Goal: Book appointment/travel/reservation

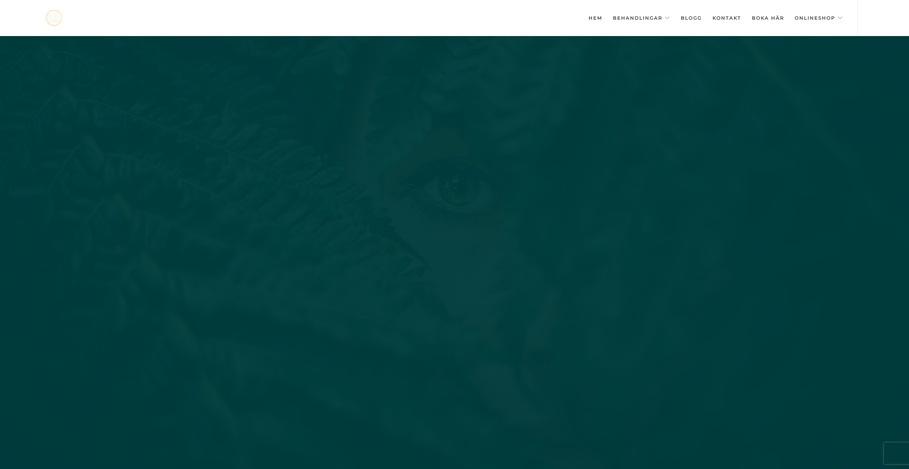
scroll to position [0, -3571]
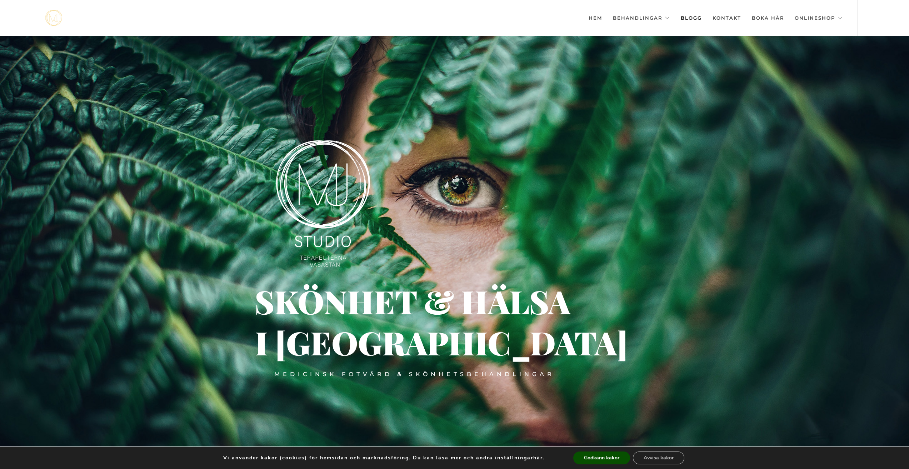
click at [694, 20] on link "Blogg" at bounding box center [691, 18] width 21 height 36
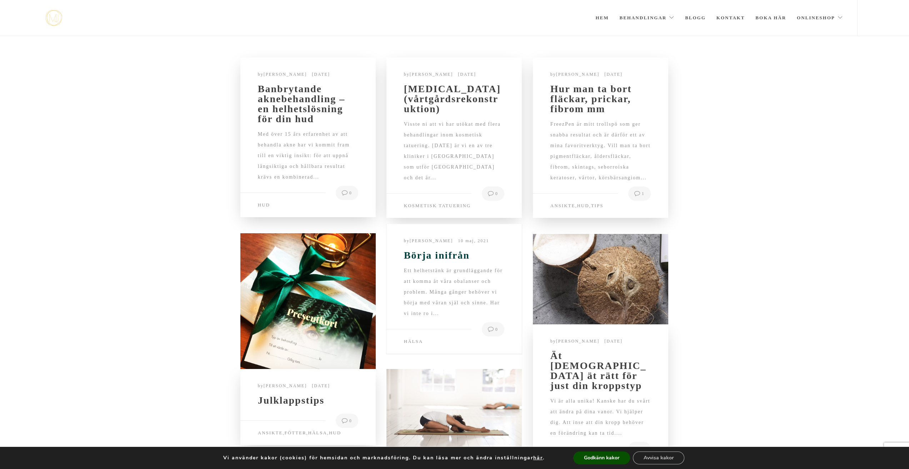
click at [431, 257] on h2 "Börja inifrån" at bounding box center [454, 255] width 100 height 10
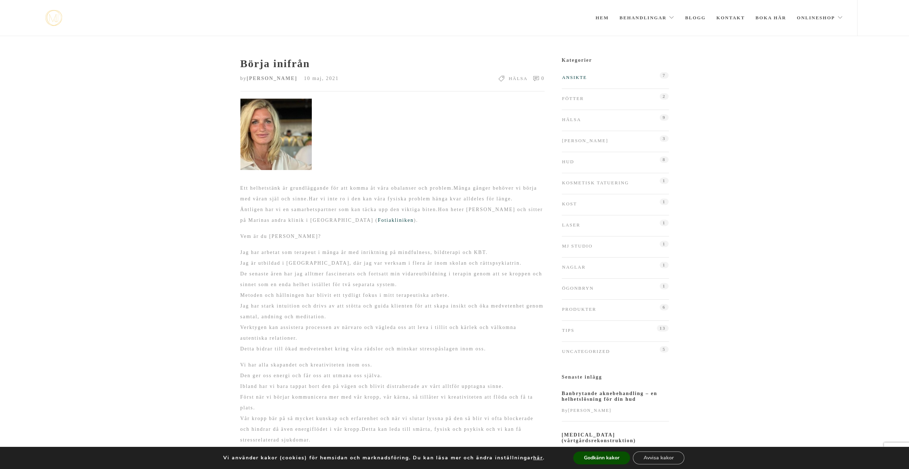
click at [570, 76] on link "Ansikte" at bounding box center [574, 77] width 25 height 11
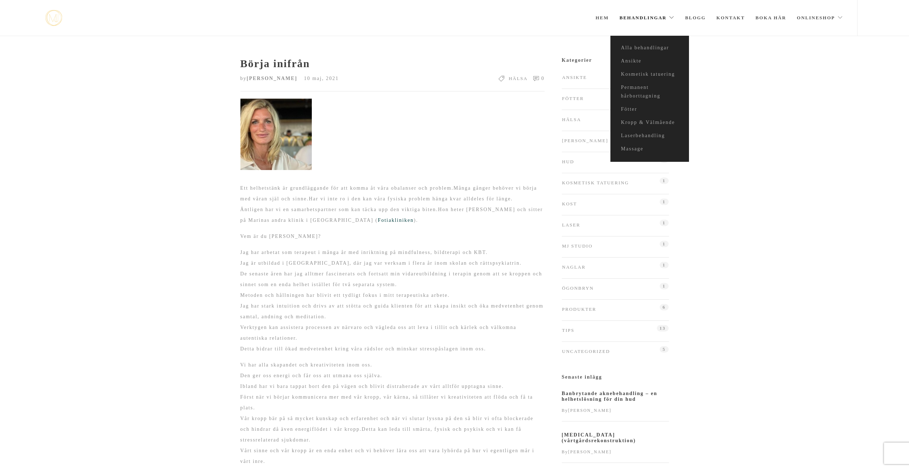
click at [649, 17] on link "Behandlingar" at bounding box center [647, 18] width 55 height 36
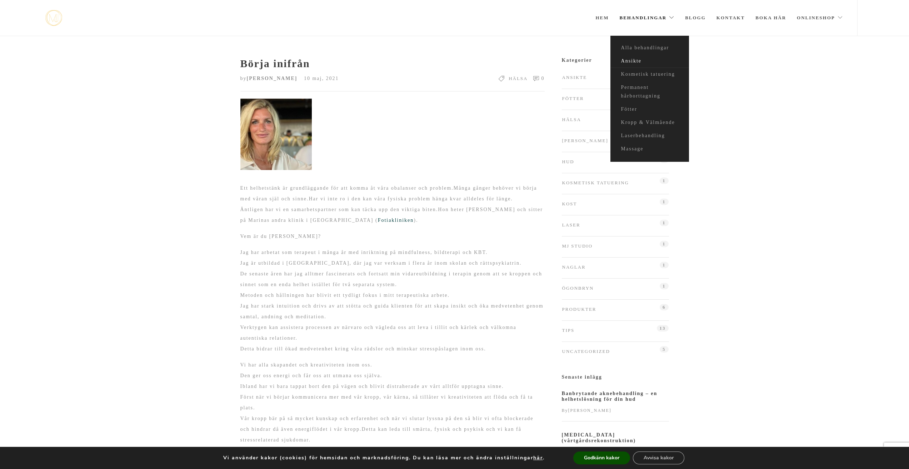
click at [632, 61] on link "Ansikte" at bounding box center [649, 61] width 79 height 13
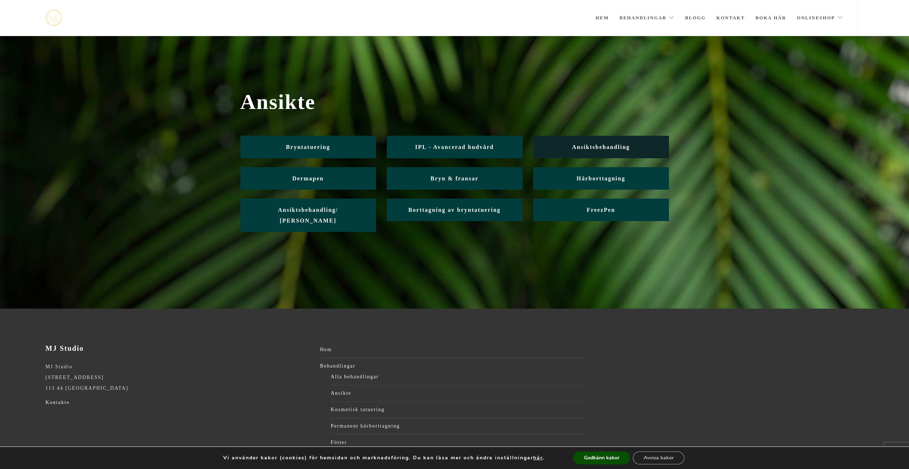
click at [606, 147] on span "Ansiktsbehandling" at bounding box center [601, 147] width 58 height 6
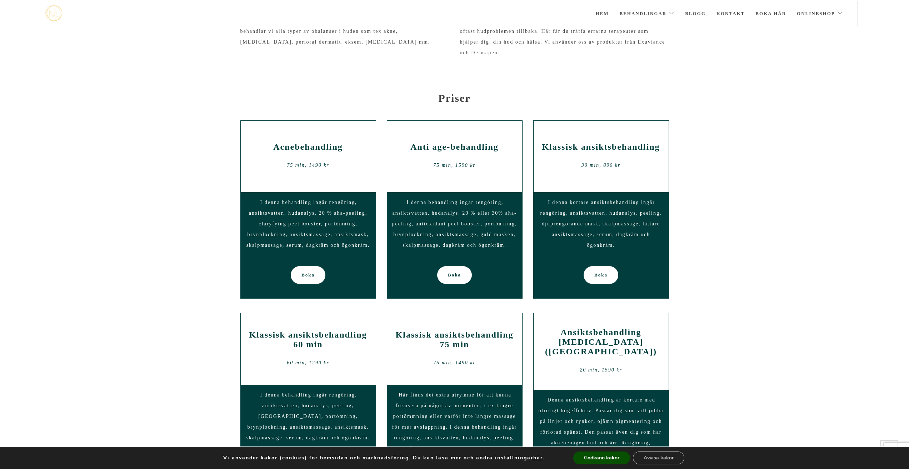
scroll to position [299, 0]
click at [501, 64] on section "Klassiska ansiktbehandlingar samt anti-age, acne, och borttagning av ytliga kär…" at bounding box center [454, 20] width 909 height 123
click at [459, 277] on span "Boka" at bounding box center [454, 275] width 13 height 18
